Goal: Information Seeking & Learning: Learn about a topic

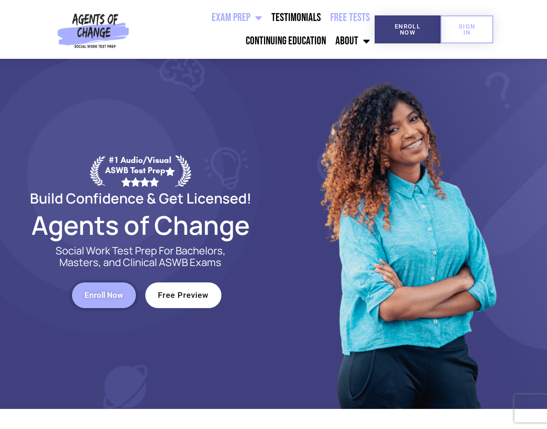
click at [342, 16] on link "Free Tests" at bounding box center [350, 17] width 49 height 23
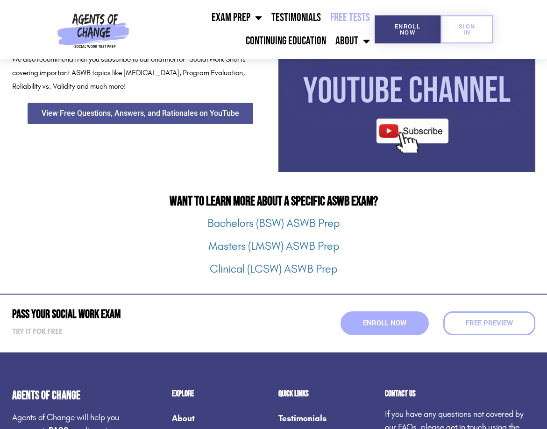
scroll to position [1121, 0]
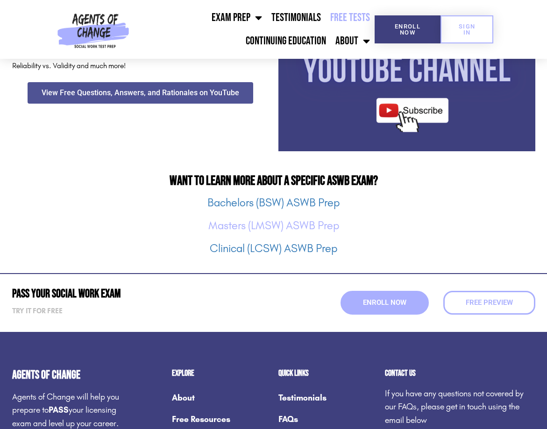
click at [261, 222] on link "Masters (LMSW) ASWB Prep" at bounding box center [273, 225] width 131 height 13
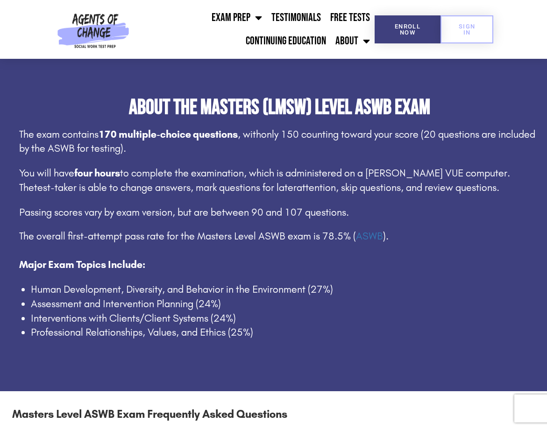
scroll to position [514, 0]
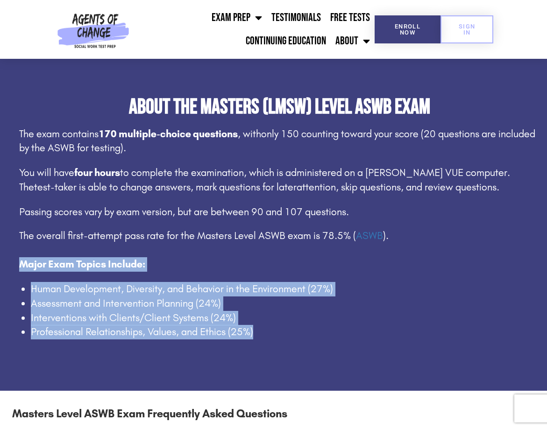
drag, startPoint x: 14, startPoint y: 263, endPoint x: 260, endPoint y: 328, distance: 254.1
click at [260, 328] on div "About the Masters (LMSW) Level ASWB Exam The exam contains 170 multiple-choice …" at bounding box center [273, 221] width 533 height 248
drag, startPoint x: 182, startPoint y: 287, endPoint x: 178, endPoint y: 290, distance: 5.1
copy div "Major Exam Topics Include: Human Development, Diversity, and Behavior in the En…"
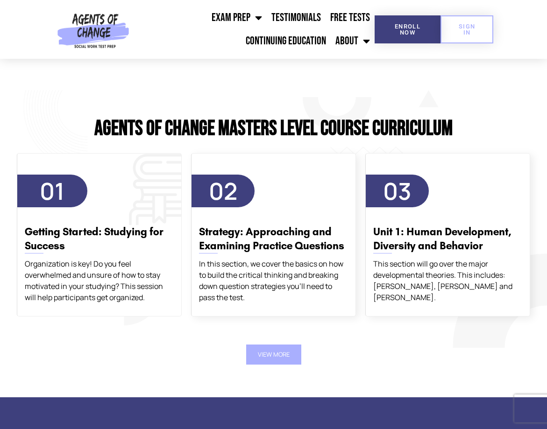
scroll to position [1542, 0]
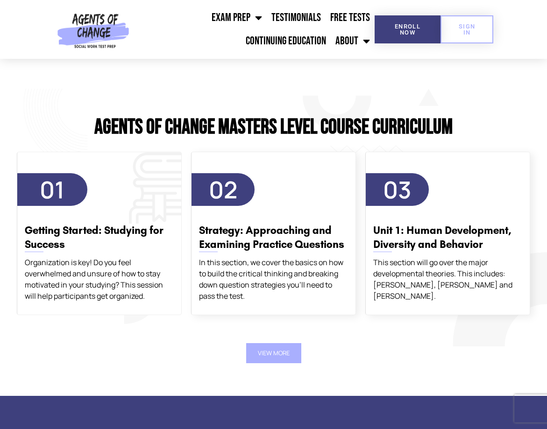
click at [131, 233] on h3 "Getting Started: Studying for Success" at bounding box center [99, 238] width 149 height 28
drag, startPoint x: 446, startPoint y: 240, endPoint x: 430, endPoint y: 238, distance: 15.9
click at [433, 238] on h3 "Unit 1: Human Development, Diversity and Behavior" at bounding box center [447, 238] width 149 height 28
drag, startPoint x: 430, startPoint y: 238, endPoint x: 402, endPoint y: 189, distance: 56.9
click at [402, 189] on span "03" at bounding box center [397, 190] width 28 height 32
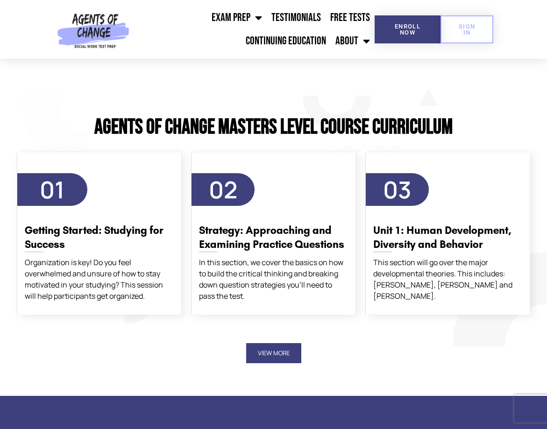
click at [290, 354] on button "View More" at bounding box center [273, 353] width 55 height 20
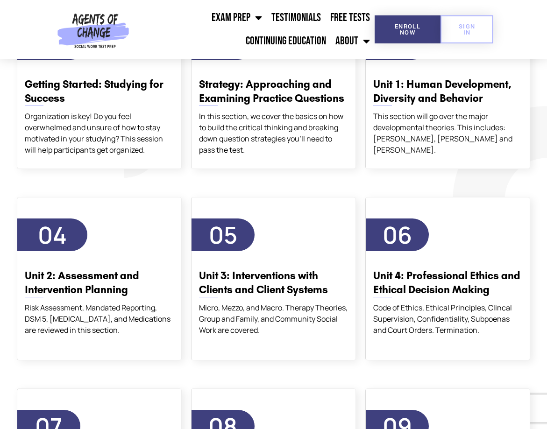
scroll to position [1822, 0]
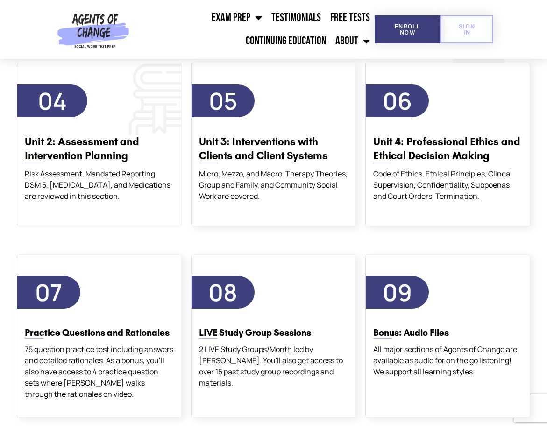
click at [109, 188] on div "Risk Assessment, Mandated Reporting, DSM 5, [MEDICAL_DATA], and Medications are…" at bounding box center [99, 185] width 149 height 34
click at [194, 28] on ul "Exam Prep BSW Exam Prep: ASWB Bachelors Level Exam LMSW Exam Prep: ASWB Masters…" at bounding box center [254, 29] width 242 height 47
drag, startPoint x: 268, startPoint y: 202, endPoint x: 278, endPoint y: 199, distance: 11.2
click at [272, 201] on div "05 Unit 3: Interventions with Clients and Client Systems Micro, Mezzo, and Macr…" at bounding box center [273, 145] width 165 height 164
drag, startPoint x: 278, startPoint y: 199, endPoint x: 427, endPoint y: 116, distance: 169.8
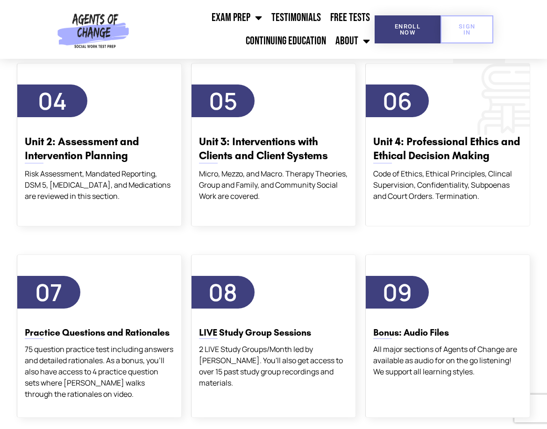
click at [427, 116] on div "06 Unit 4: Professional Ethics and Ethical Decision Making Code of Ethics, Ethi…" at bounding box center [448, 143] width 164 height 117
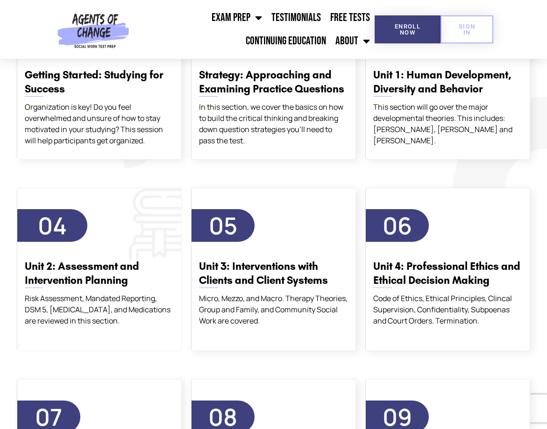
scroll to position [1682, 0]
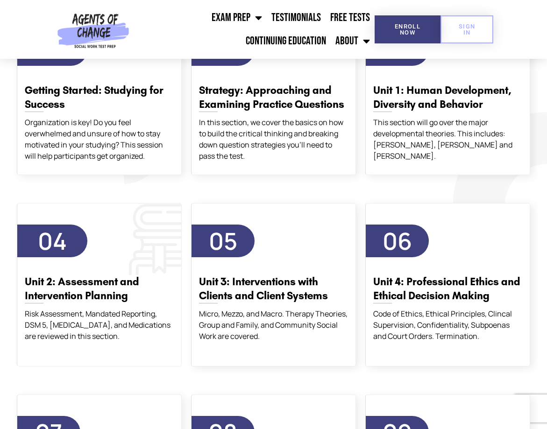
drag, startPoint x: 93, startPoint y: 305, endPoint x: 99, endPoint y: 322, distance: 18.9
click at [97, 319] on div "Unit 2: Assessment and Intervention Planning Risk Assessment, Mandated Reportin…" at bounding box center [99, 304] width 164 height 75
drag, startPoint x: 99, startPoint y: 322, endPoint x: 105, endPoint y: 340, distance: 18.3
click at [105, 340] on div "Risk Assessment, Mandated Reporting, DSM 5, [MEDICAL_DATA], and Medications are…" at bounding box center [99, 325] width 149 height 34
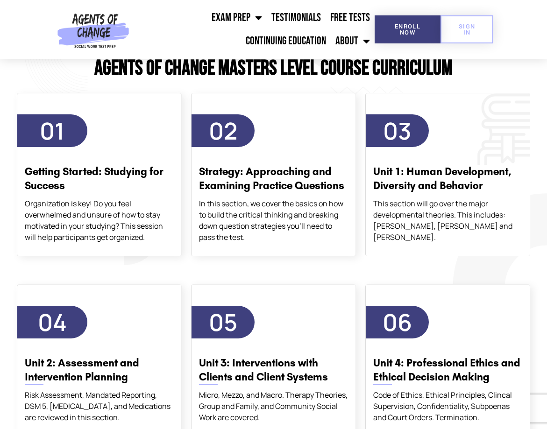
scroll to position [1589, 0]
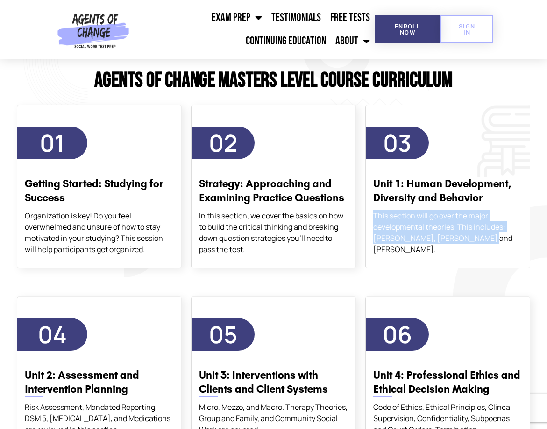
drag, startPoint x: 375, startPoint y: 214, endPoint x: 498, endPoint y: 238, distance: 125.2
click at [498, 238] on div "Unit 1: Human Development, Diversity and Behavior This section will go over the…" at bounding box center [448, 212] width 164 height 86
drag, startPoint x: 498, startPoint y: 238, endPoint x: 439, endPoint y: 221, distance: 60.6
copy div "This section will go over the major developmental theories. This includes: [PER…"
click at [509, 234] on div "This section will go over the major developmental theories. This includes: [PER…" at bounding box center [447, 232] width 149 height 45
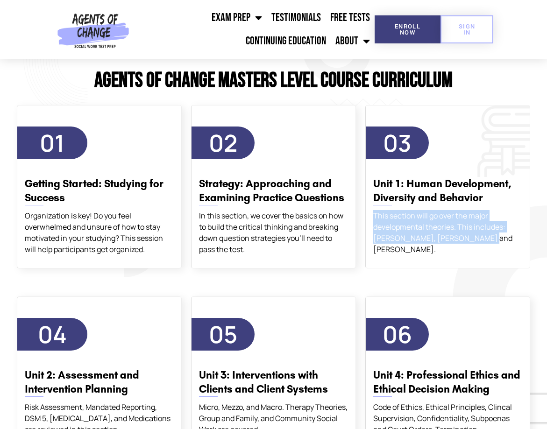
drag, startPoint x: 469, startPoint y: 242, endPoint x: 369, endPoint y: 215, distance: 103.0
click at [368, 215] on div "Unit 1: Human Development, Diversity and Behavior This section will go over the…" at bounding box center [448, 212] width 164 height 86
drag, startPoint x: 369, startPoint y: 215, endPoint x: 393, endPoint y: 216, distance: 23.9
drag, startPoint x: 525, startPoint y: 277, endPoint x: 519, endPoint y: 277, distance: 6.5
click at [525, 277] on div "03 Unit 1: Human Development, Diversity and Behavior This section will go over …" at bounding box center [447, 196] width 165 height 182
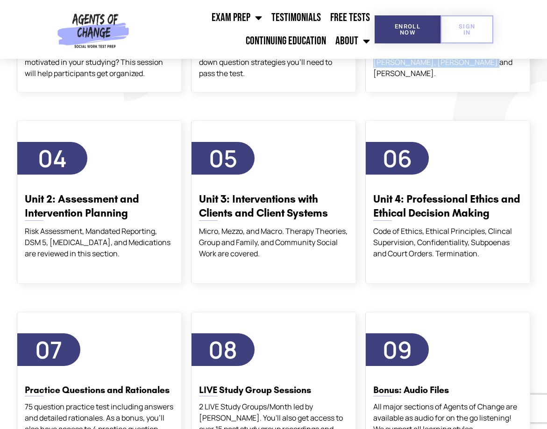
scroll to position [1775, 0]
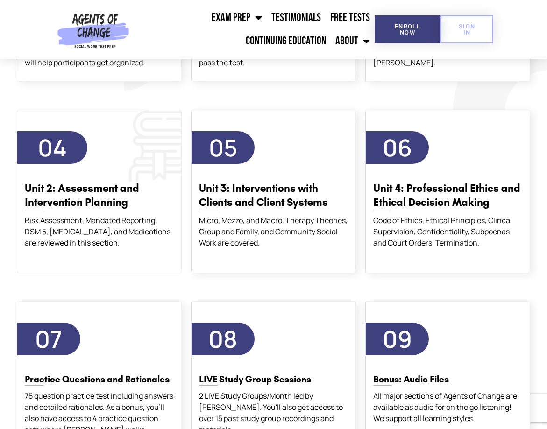
drag, startPoint x: 23, startPoint y: 221, endPoint x: 176, endPoint y: 244, distance: 154.2
click at [176, 244] on div "Unit 2: Assessment and Intervention Planning Risk Assessment, Mandated Reportin…" at bounding box center [99, 210] width 164 height 75
drag, startPoint x: 176, startPoint y: 244, endPoint x: 139, endPoint y: 244, distance: 36.4
copy div "Risk Assessment, Mandated Reporting, DSM 5, [MEDICAL_DATA], and Medications are…"
drag, startPoint x: 526, startPoint y: 289, endPoint x: 486, endPoint y: 283, distance: 40.6
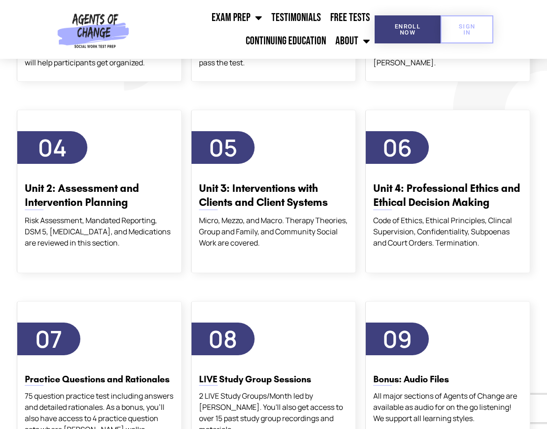
click at [526, 289] on div "06 Unit 4: Professional Ethics and Ethical Decision Making Code of Ethics, Ethi…" at bounding box center [447, 201] width 165 height 182
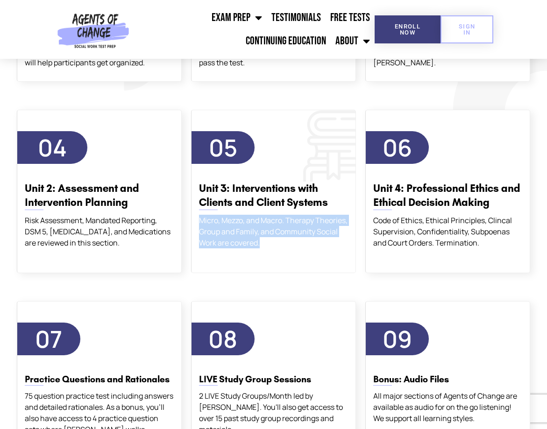
drag, startPoint x: 198, startPoint y: 222, endPoint x: 327, endPoint y: 248, distance: 131.4
click at [327, 248] on div "Unit 3: Interventions with Clients and Client Systems Micro, Mezzo, and Macro. …" at bounding box center [274, 210] width 164 height 75
drag, startPoint x: 327, startPoint y: 248, endPoint x: 296, endPoint y: 240, distance: 31.7
copy div "Micro, Mezzo, and Macro. Therapy Theories, Group and Family, and Community Soci…"
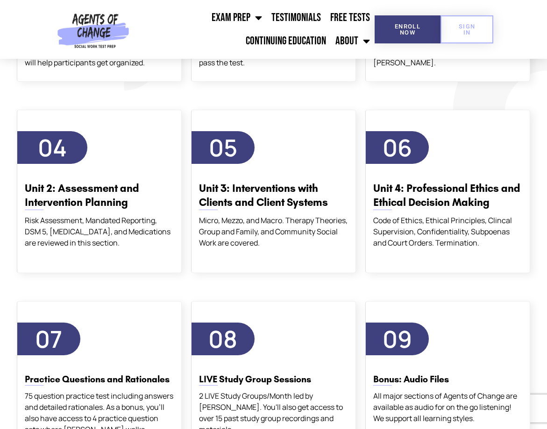
click at [538, 271] on section "Agents of Change Masters Level Course Curriculum 01 Getting Started: Studying f…" at bounding box center [273, 200] width 547 height 691
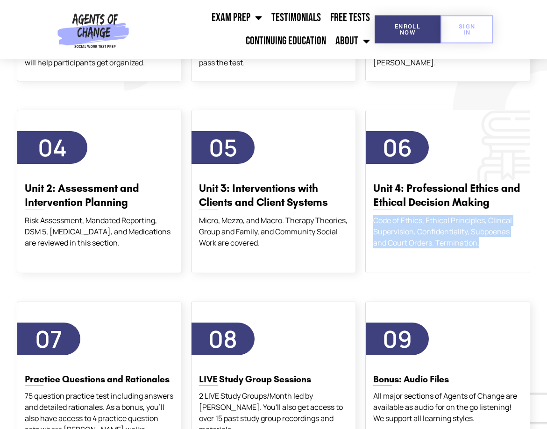
drag, startPoint x: 374, startPoint y: 221, endPoint x: 518, endPoint y: 247, distance: 146.8
click at [518, 247] on div "Code of Ethics, Ethical Principles, Clincal Supervision, Confidentiality, Subpo…" at bounding box center [447, 232] width 149 height 34
drag, startPoint x: 518, startPoint y: 247, endPoint x: 465, endPoint y: 240, distance: 53.3
copy div "Code of Ethics, Ethical Principles, Clincal Supervision, Confidentiality, Subpo…"
